Goal: Task Accomplishment & Management: Complete application form

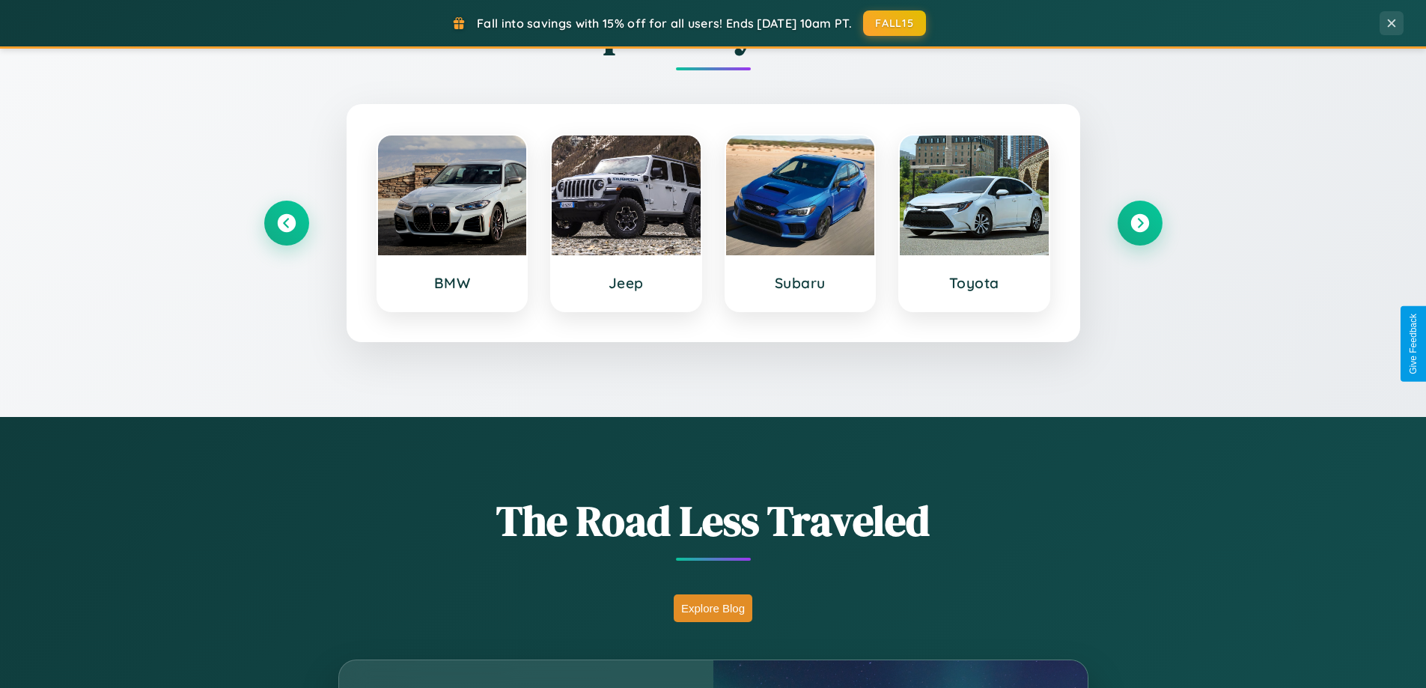
scroll to position [2881, 0]
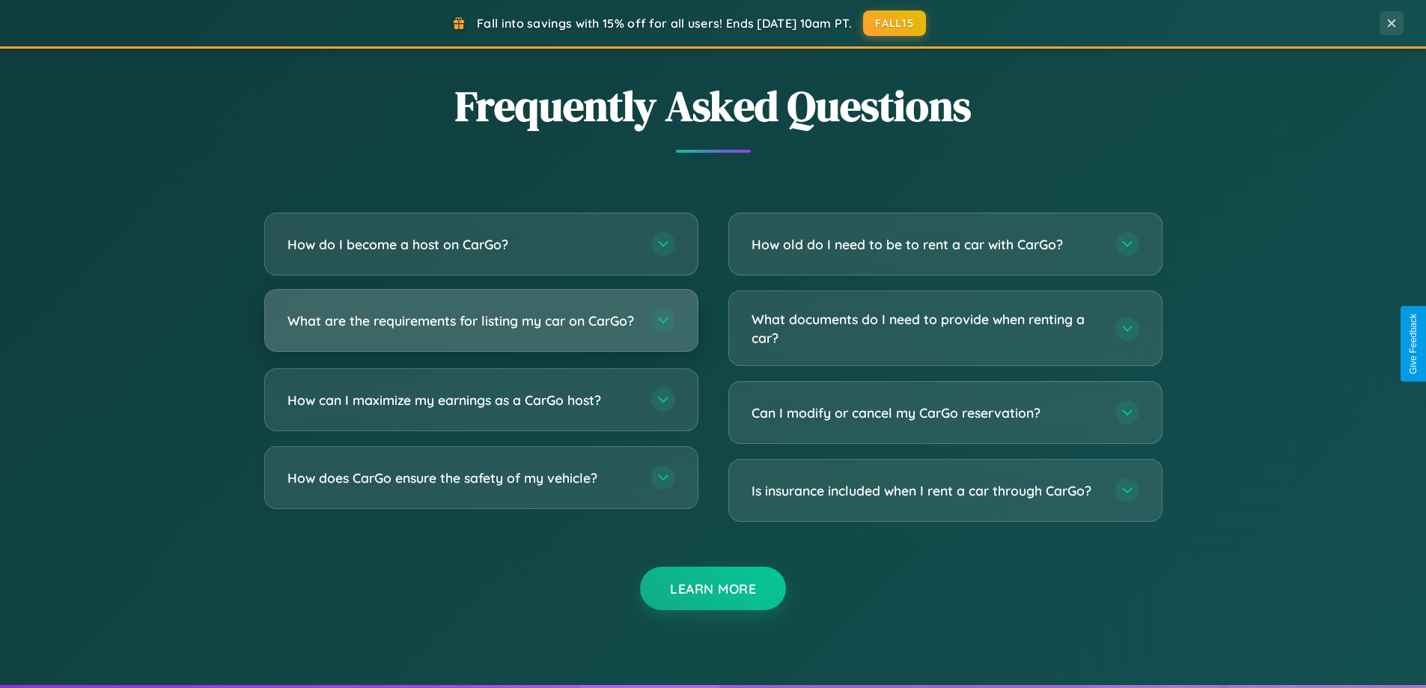
click at [481, 327] on h3 "What are the requirements for listing my car on CarGo?" at bounding box center [462, 320] width 349 height 19
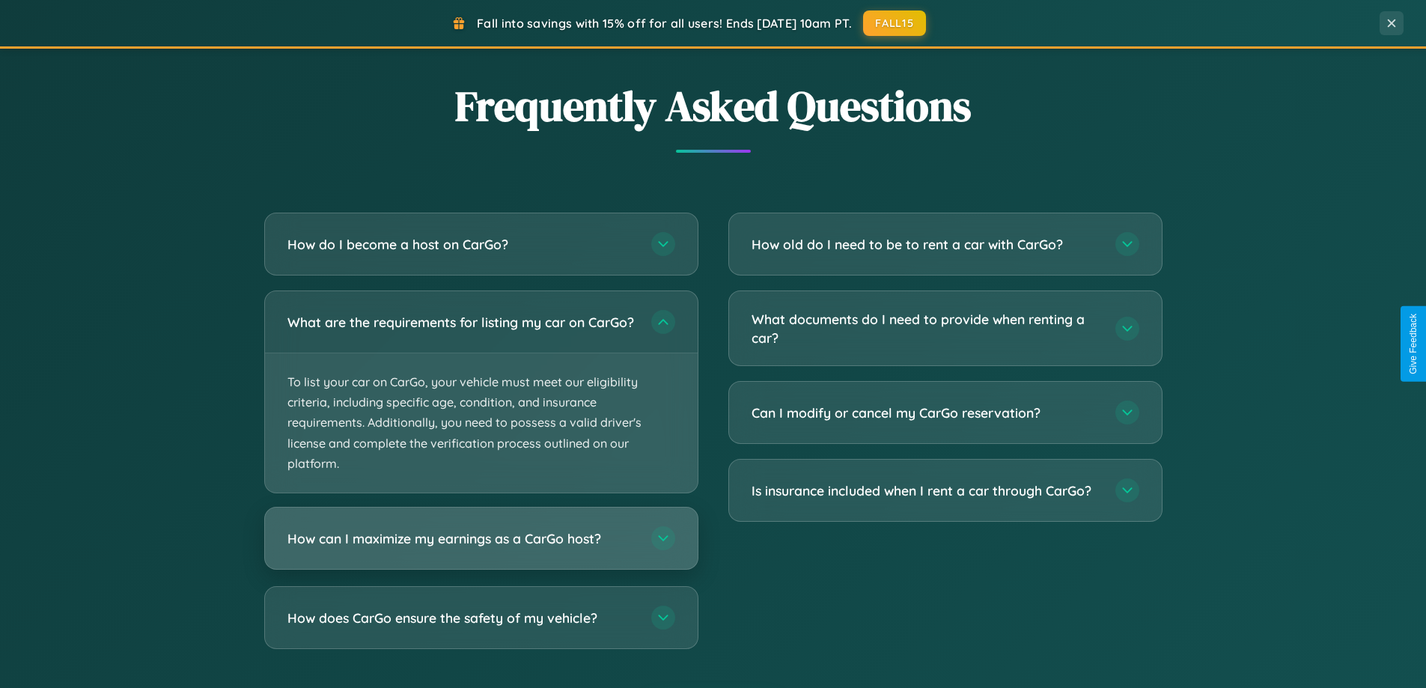
click at [481, 548] on h3 "How can I maximize my earnings as a CarGo host?" at bounding box center [462, 538] width 349 height 19
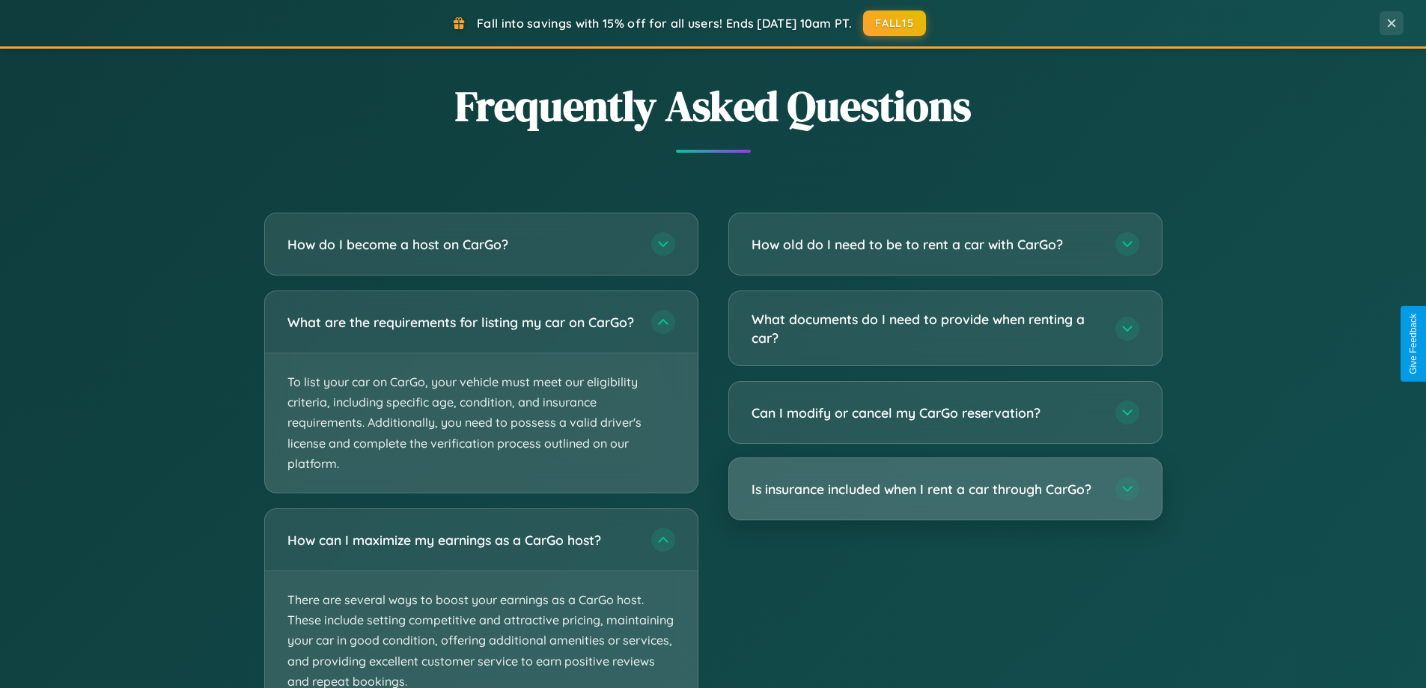
click at [945, 490] on h3 "Is insurance included when I rent a car through CarGo?" at bounding box center [926, 489] width 349 height 19
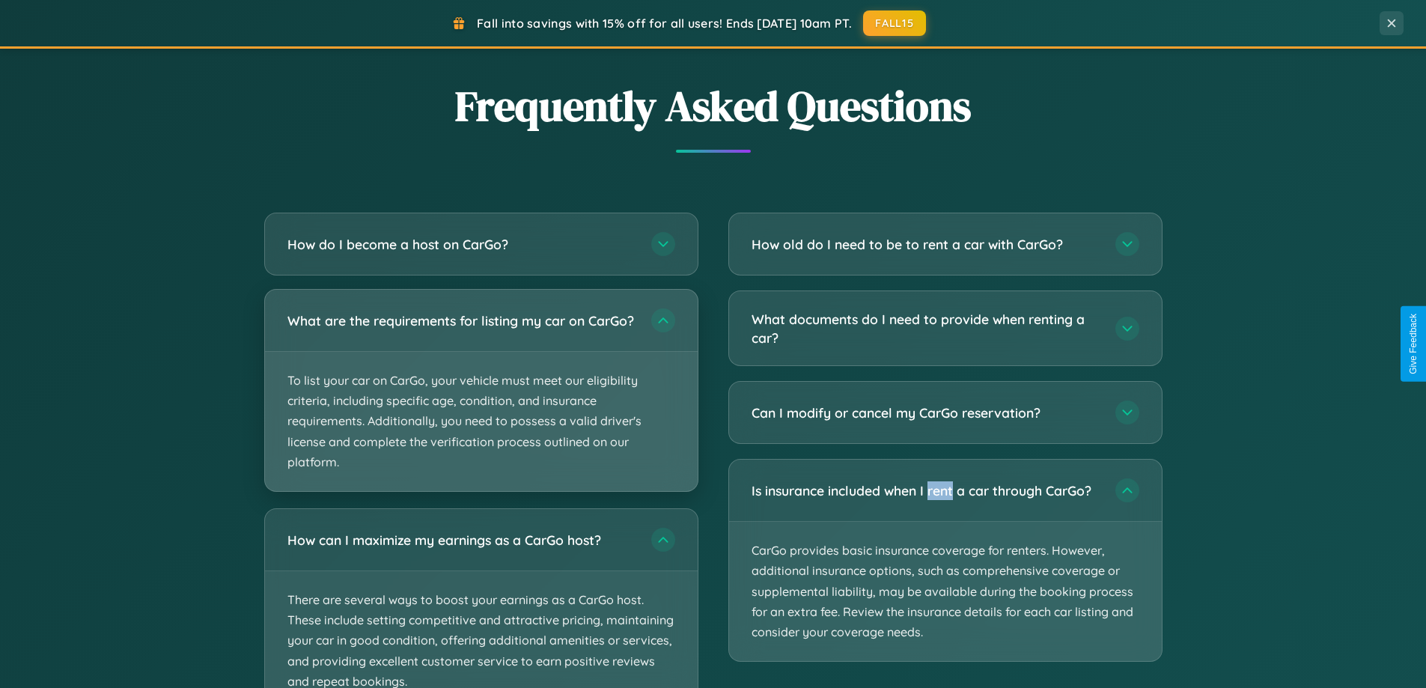
click at [481, 397] on p "To list your car on CarGo, your vehicle must meet our eligibility criteria, inc…" at bounding box center [481, 421] width 433 height 139
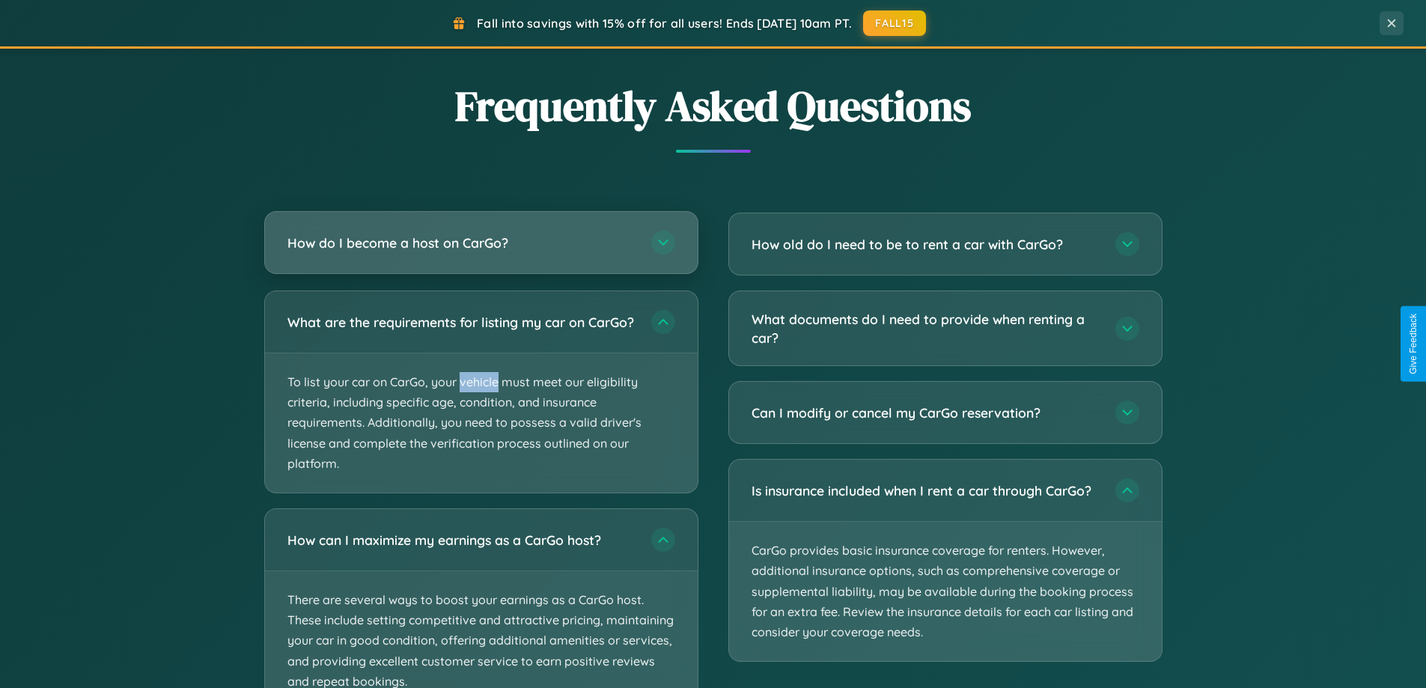
click at [481, 243] on h3 "How do I become a host on CarGo?" at bounding box center [462, 243] width 349 height 19
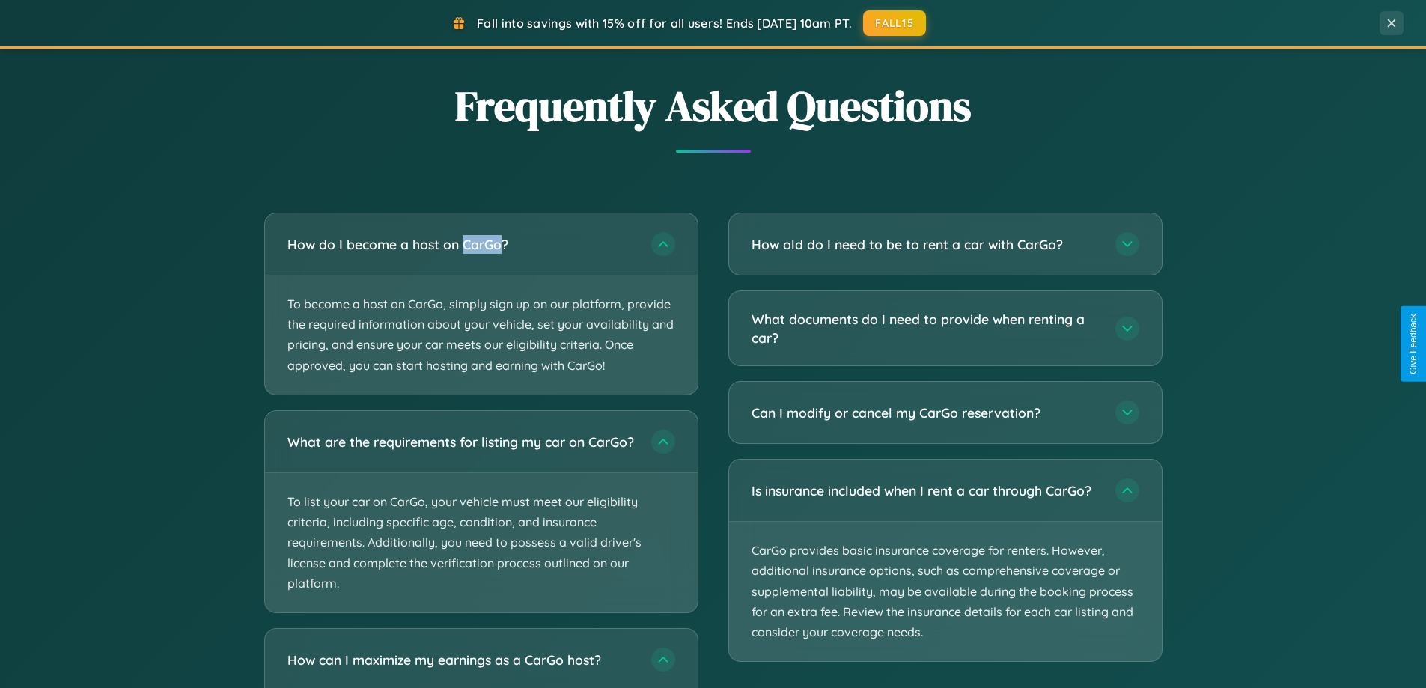
scroll to position [3115, 0]
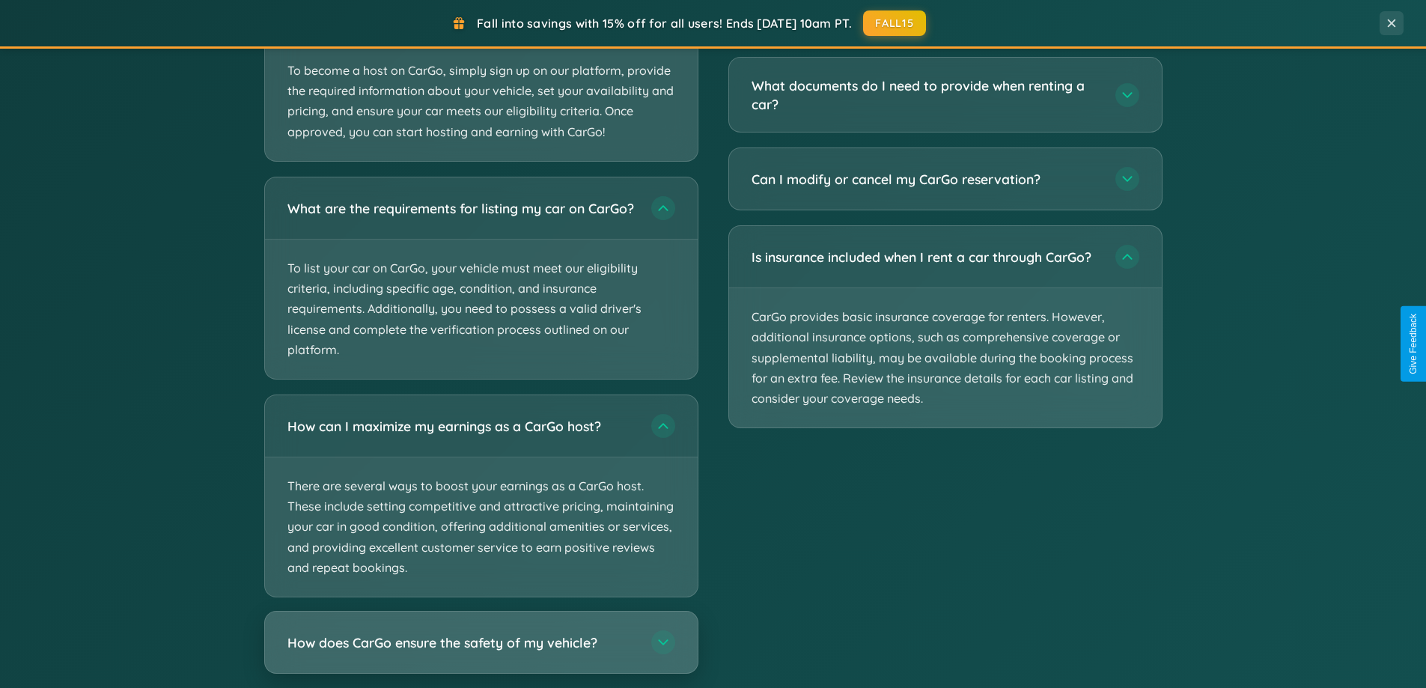
click at [481, 651] on h3 "How does CarGo ensure the safety of my vehicle?" at bounding box center [462, 642] width 349 height 19
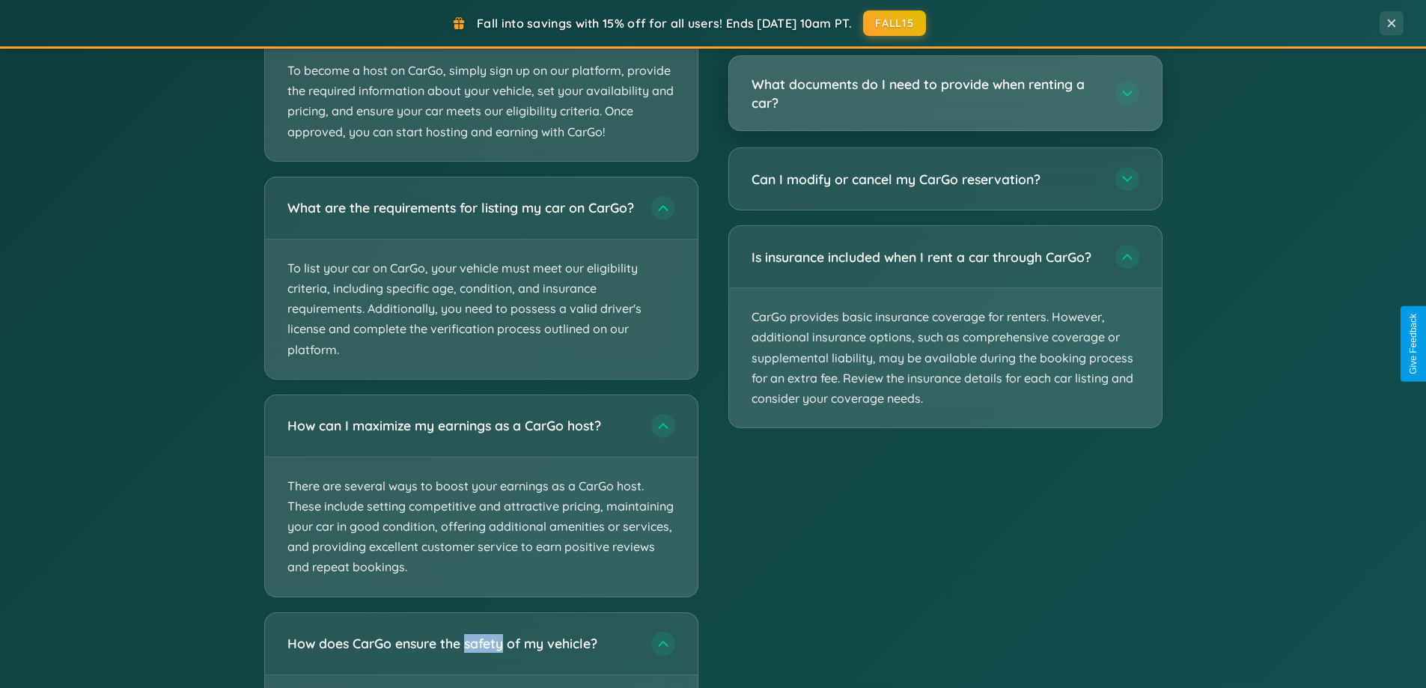
click at [945, 93] on h3 "What documents do I need to provide when renting a car?" at bounding box center [926, 93] width 349 height 37
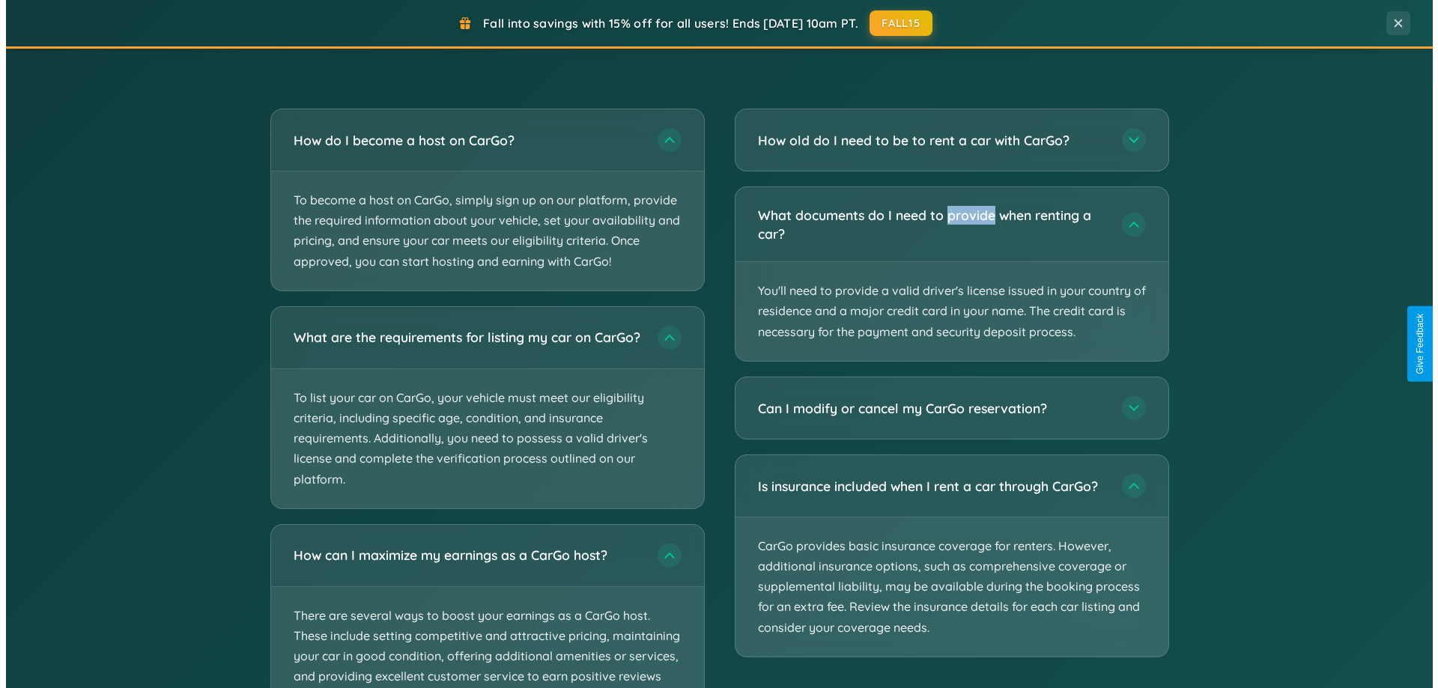
scroll to position [0, 0]
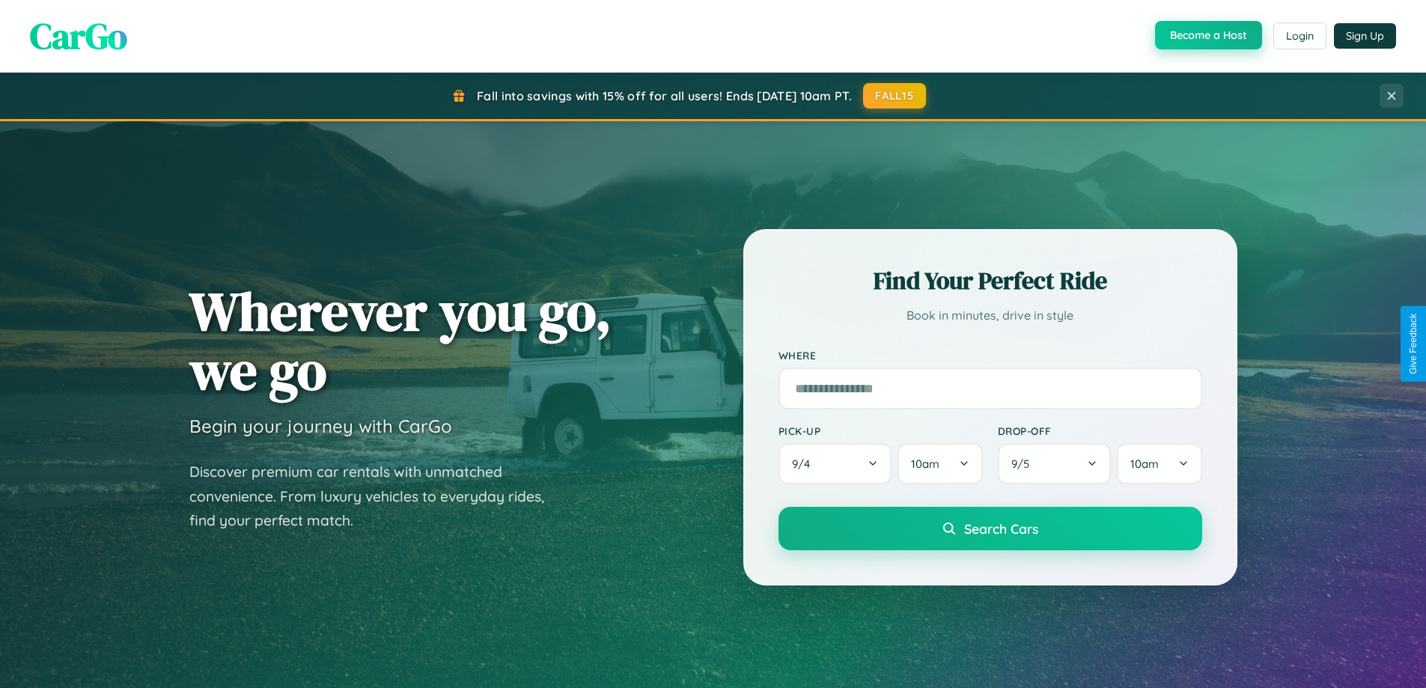
click at [1207, 36] on button "Become a Host" at bounding box center [1208, 35] width 107 height 28
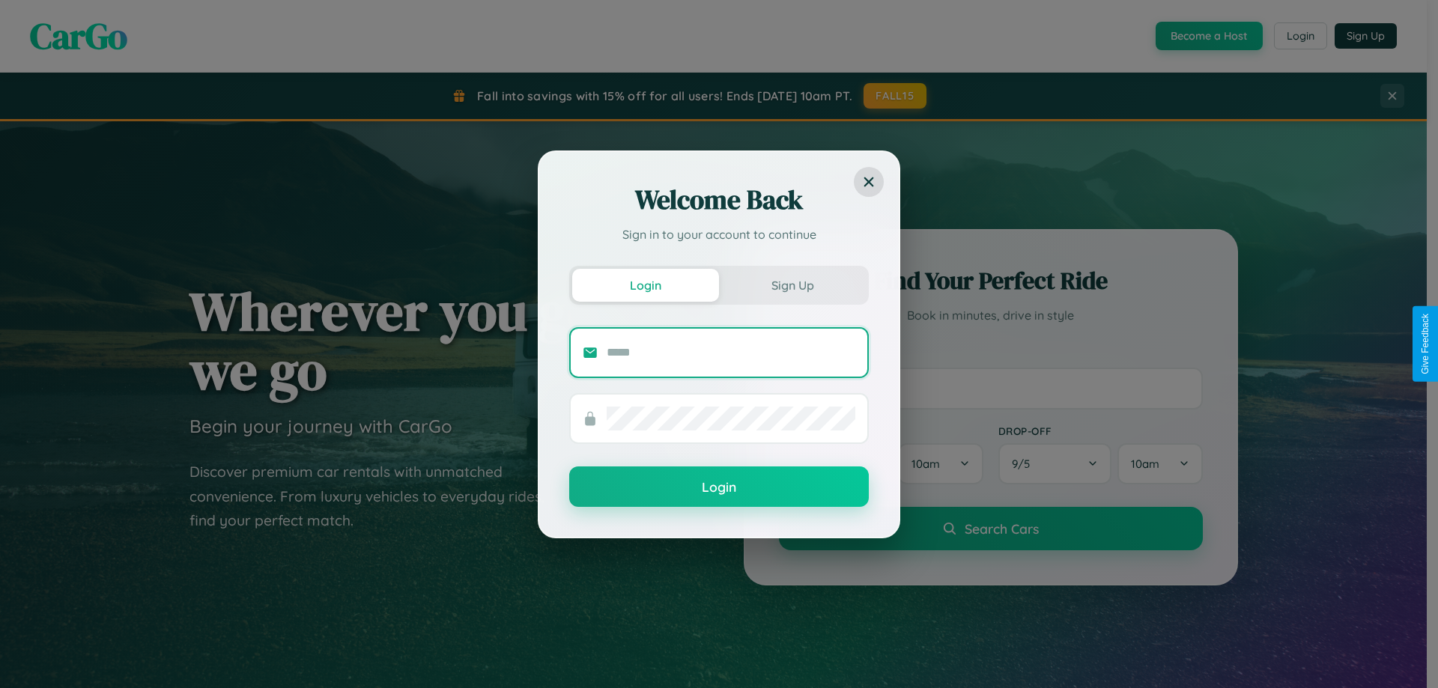
click at [731, 352] on input "text" at bounding box center [730, 353] width 249 height 24
type input "**********"
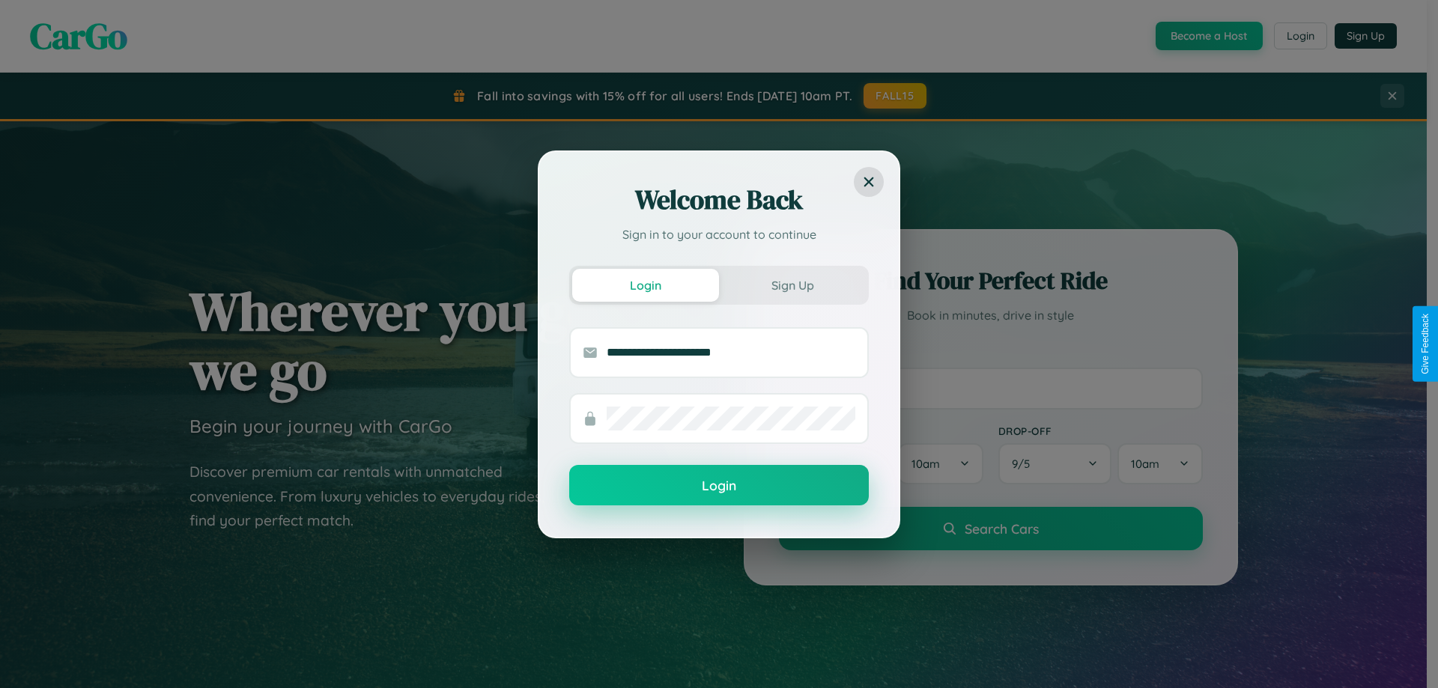
click at [719, 486] on button "Login" at bounding box center [718, 485] width 299 height 40
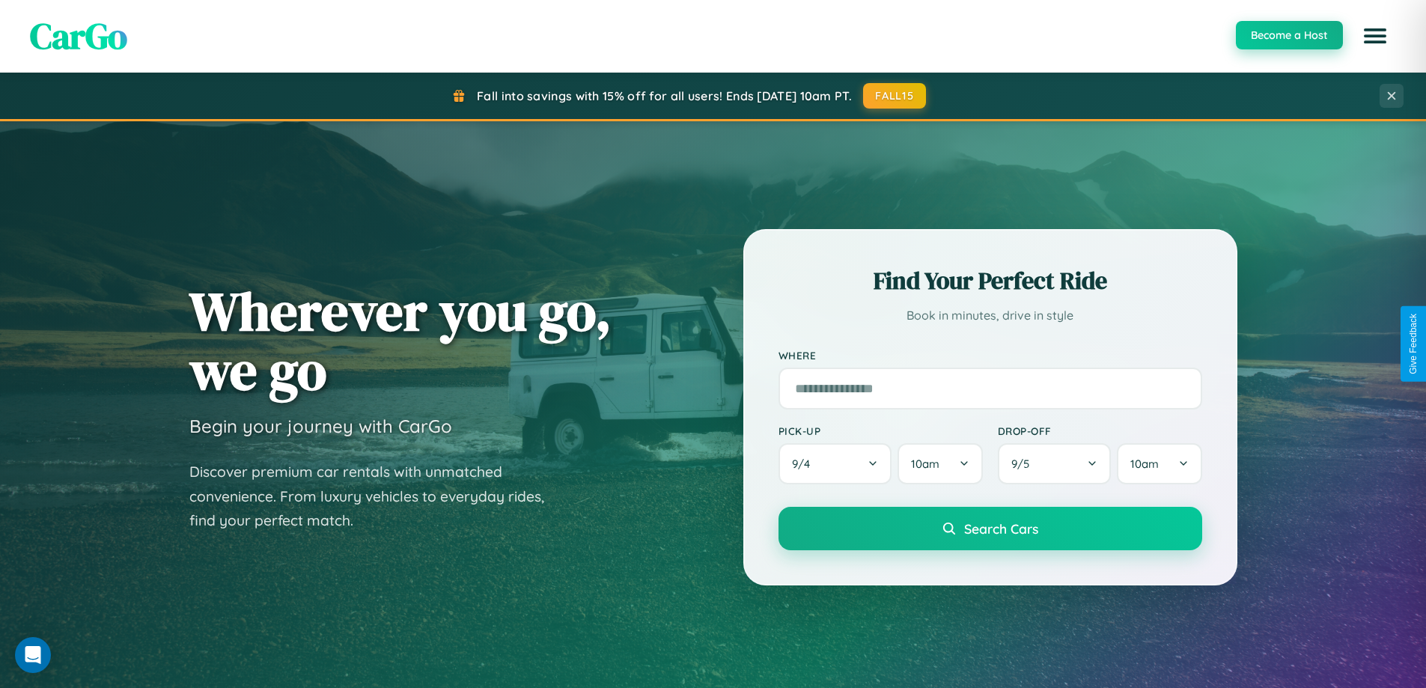
click at [1289, 36] on button "Become a Host" at bounding box center [1289, 35] width 107 height 28
